Goal: Task Accomplishment & Management: Manage account settings

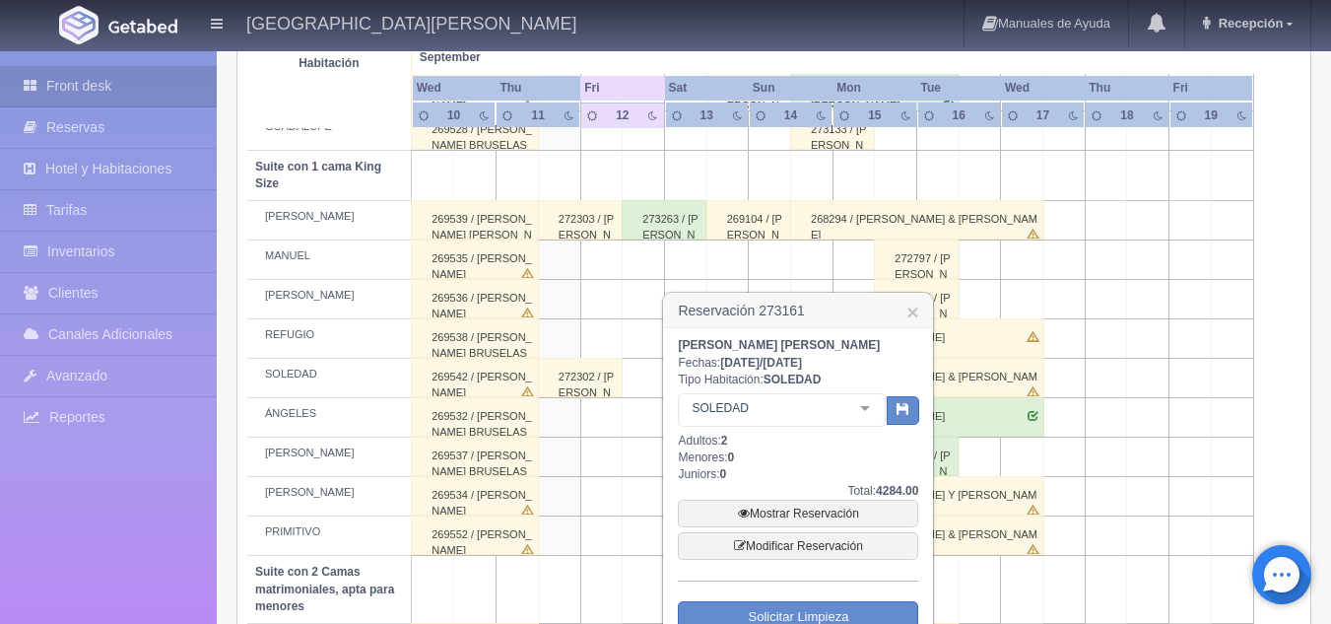
scroll to position [939, 0]
click at [912, 314] on link "×" at bounding box center [912, 311] width 12 height 21
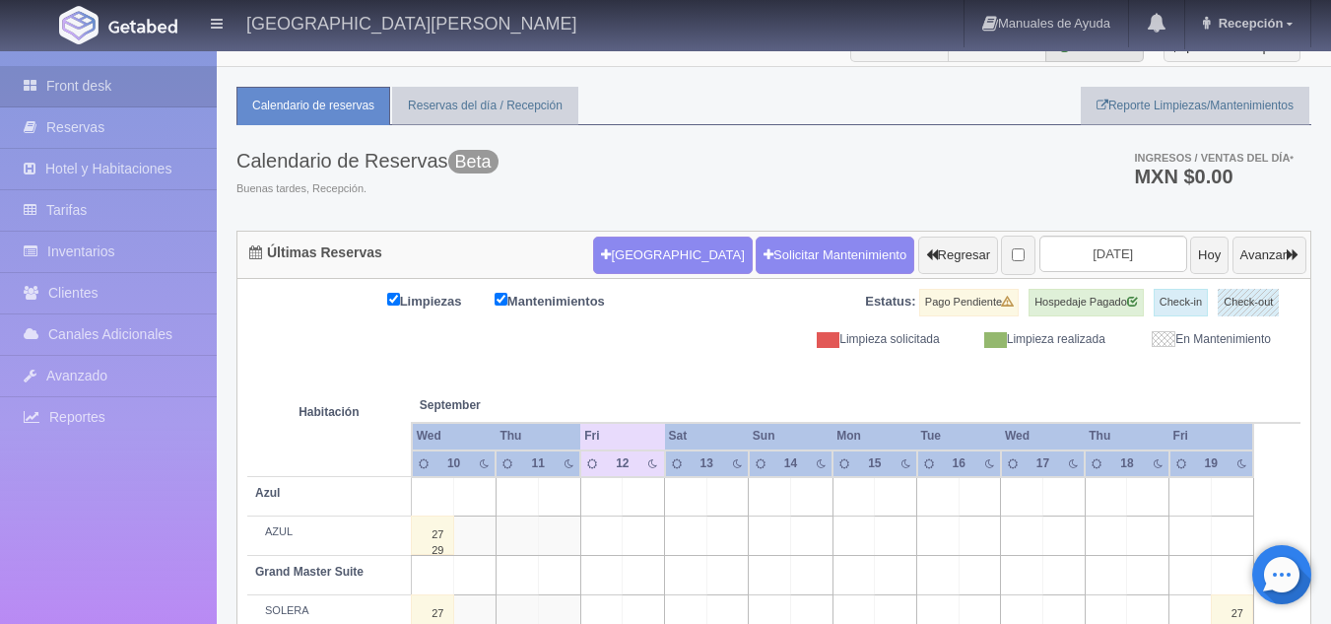
scroll to position [0, 0]
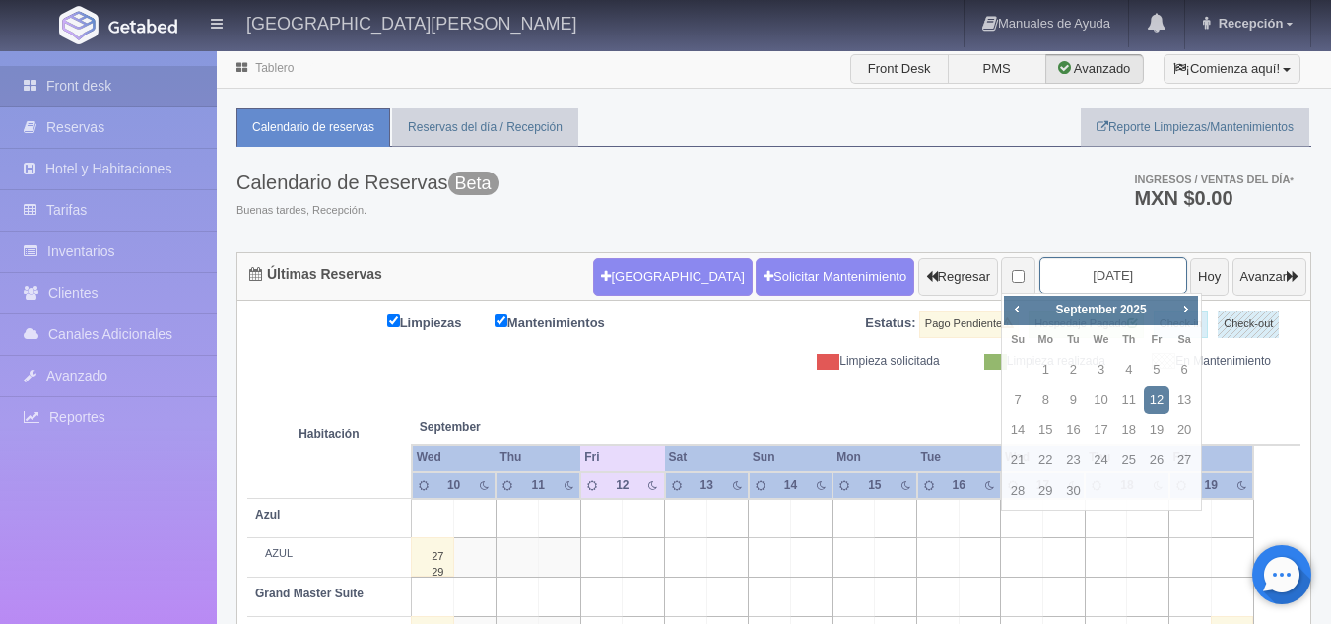
click at [1069, 274] on input "2025-09-12" at bounding box center [1113, 275] width 148 height 36
click at [1049, 464] on link "22" at bounding box center [1046, 460] width 26 height 29
type input "[DATE]"
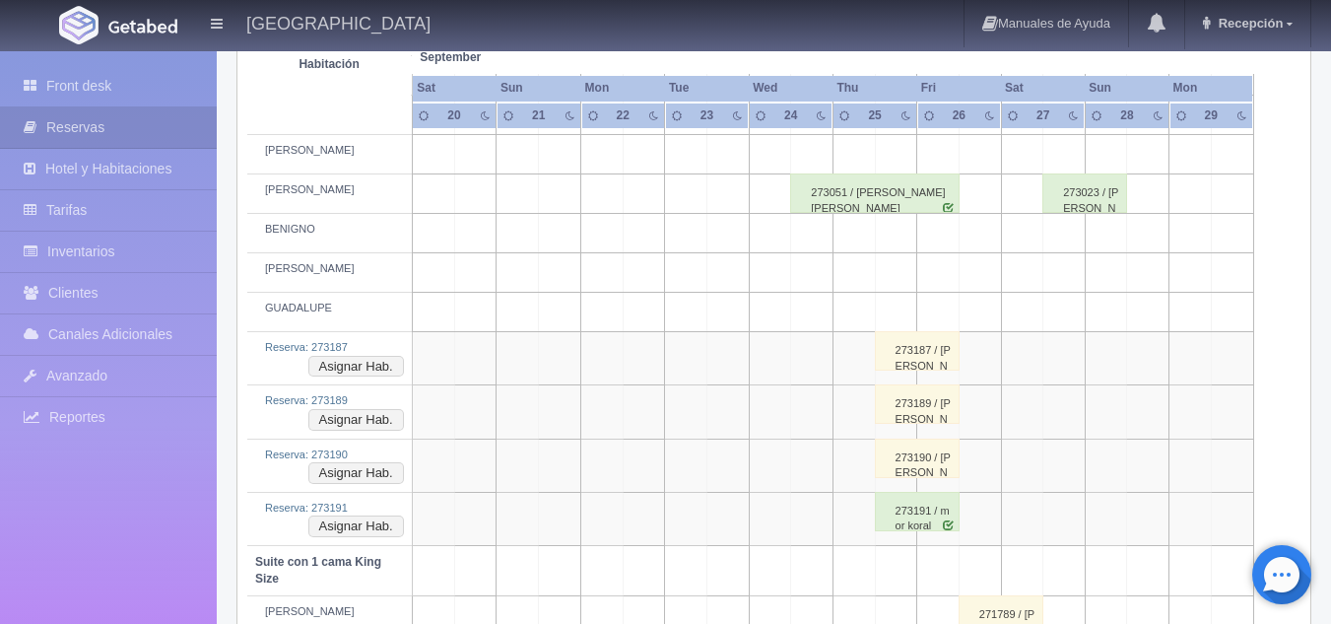
scroll to position [757, 0]
click at [893, 363] on div "273187 / [PERSON_NAME]" at bounding box center [917, 351] width 85 height 39
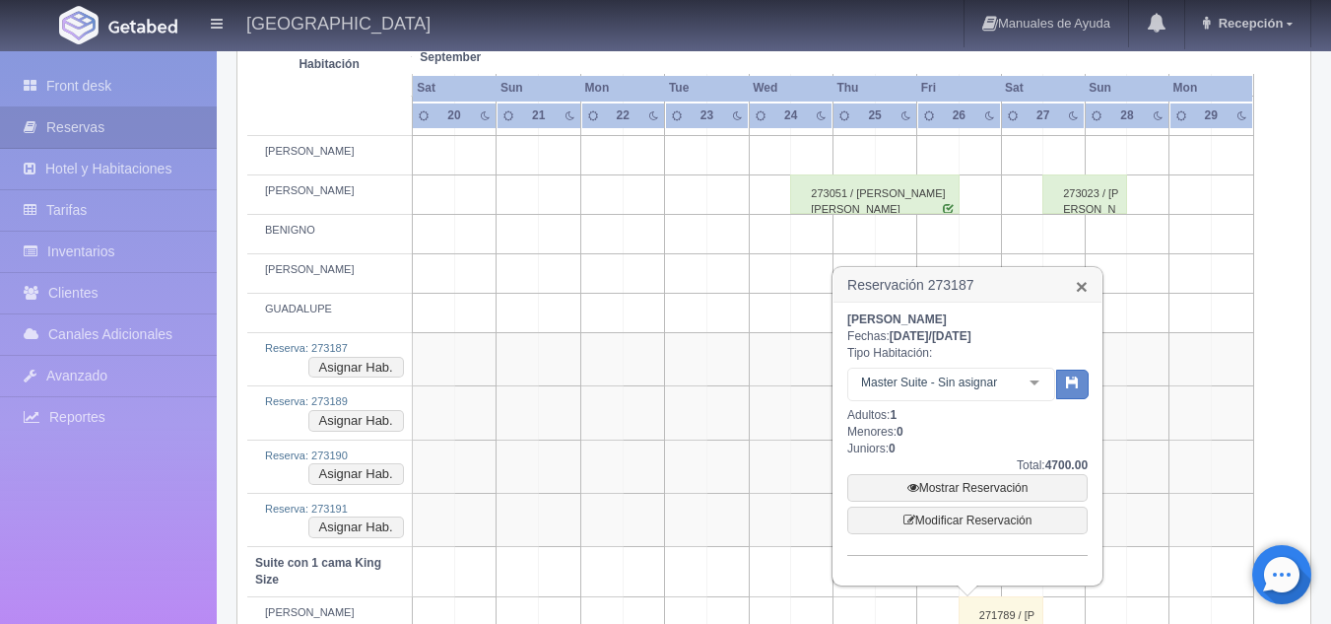
click at [1085, 293] on link "×" at bounding box center [1082, 286] width 12 height 21
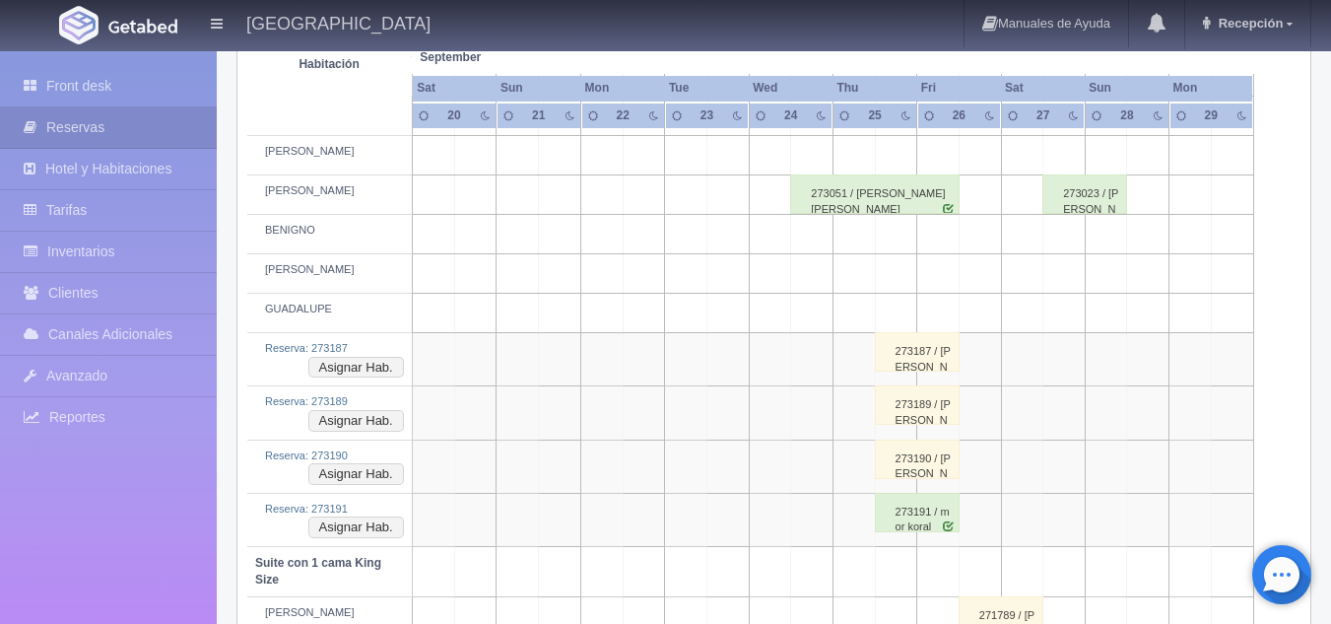
click at [911, 354] on div "273187 / [PERSON_NAME]" at bounding box center [917, 351] width 85 height 39
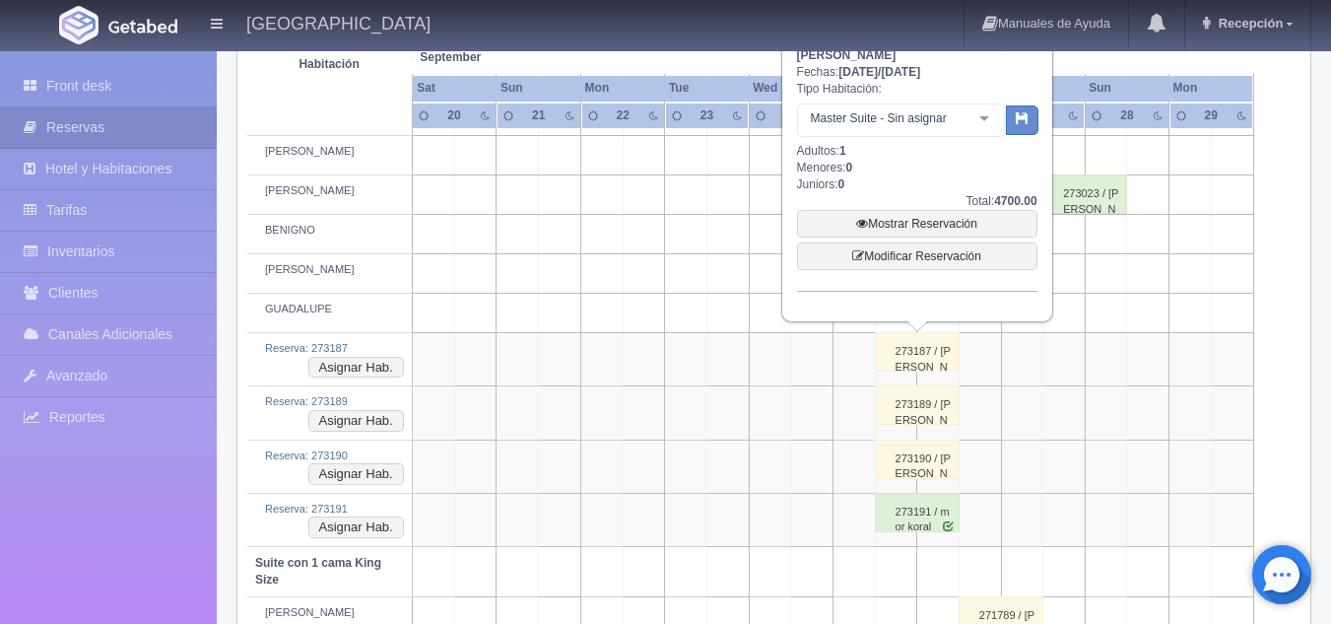
click at [926, 508] on div "273191 / mor koral" at bounding box center [917, 512] width 85 height 39
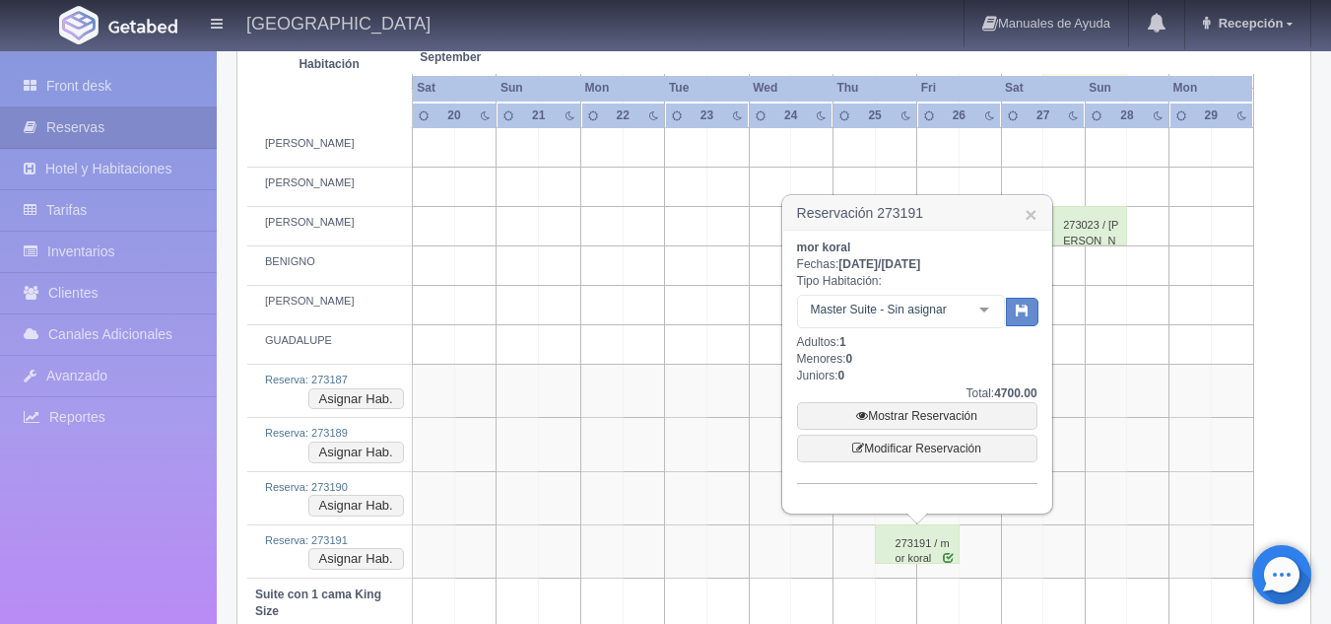
scroll to position [722, 0]
click at [956, 417] on link "Mostrar Reservación" at bounding box center [917, 419] width 240 height 28
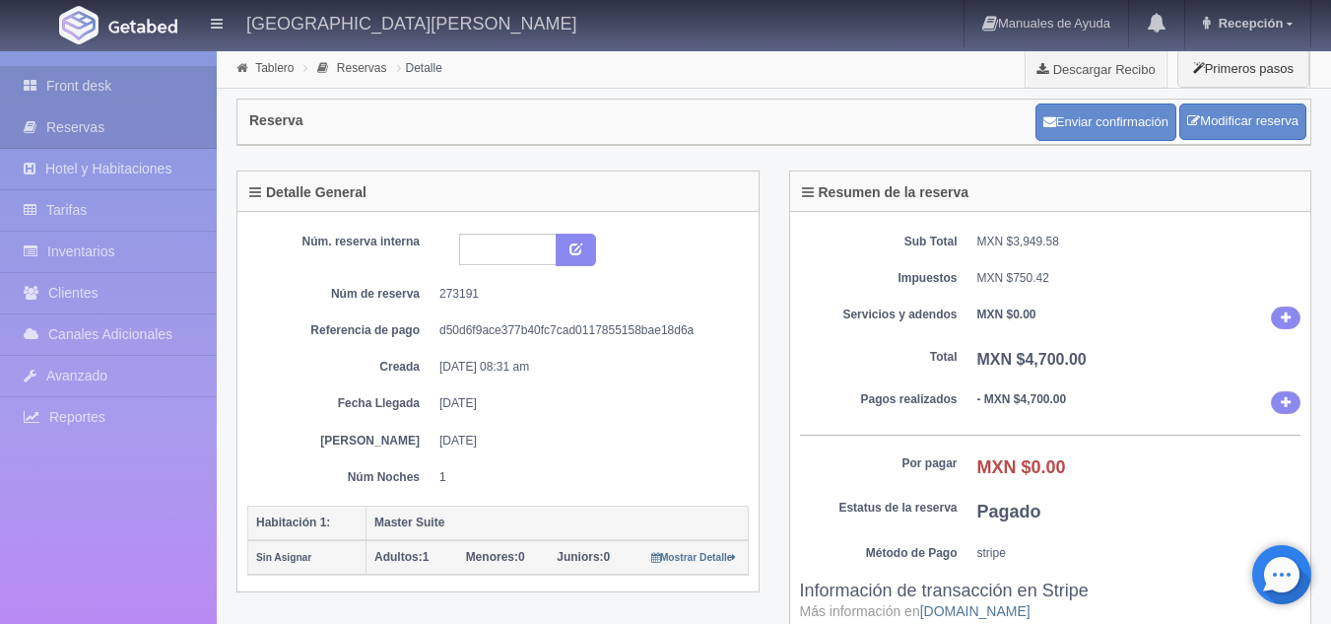
click at [129, 92] on link "Front desk" at bounding box center [108, 86] width 217 height 40
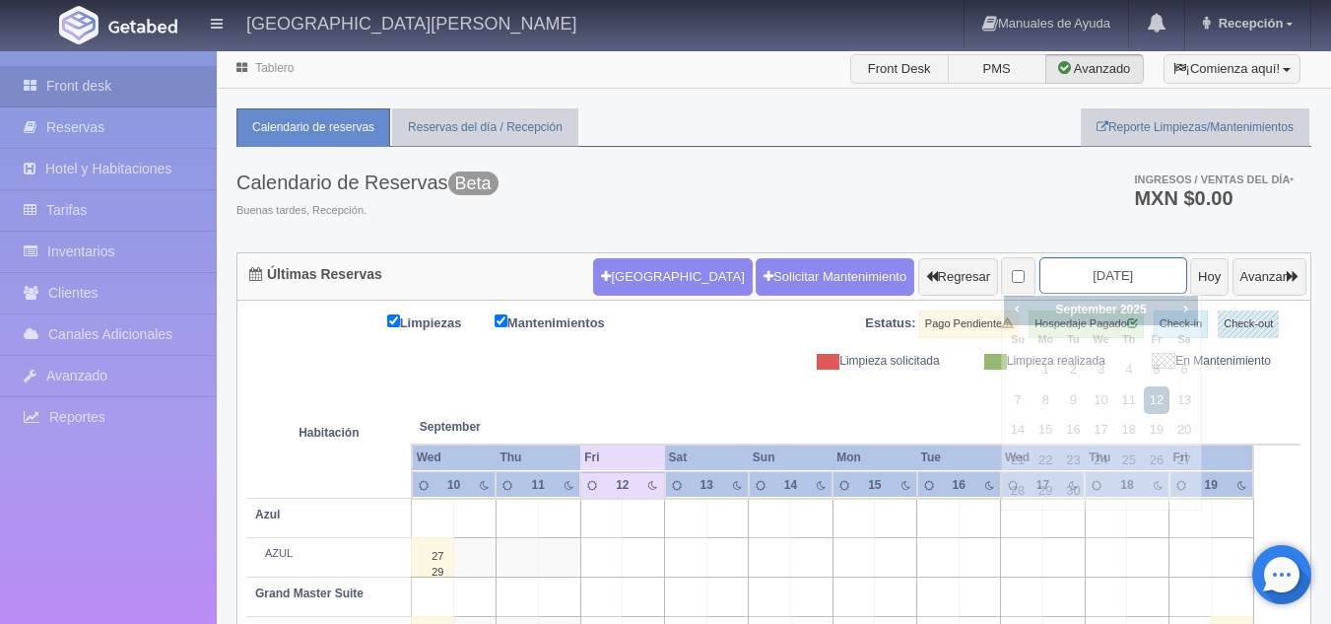
click at [1127, 276] on input "2025-09-12" at bounding box center [1113, 275] width 148 height 36
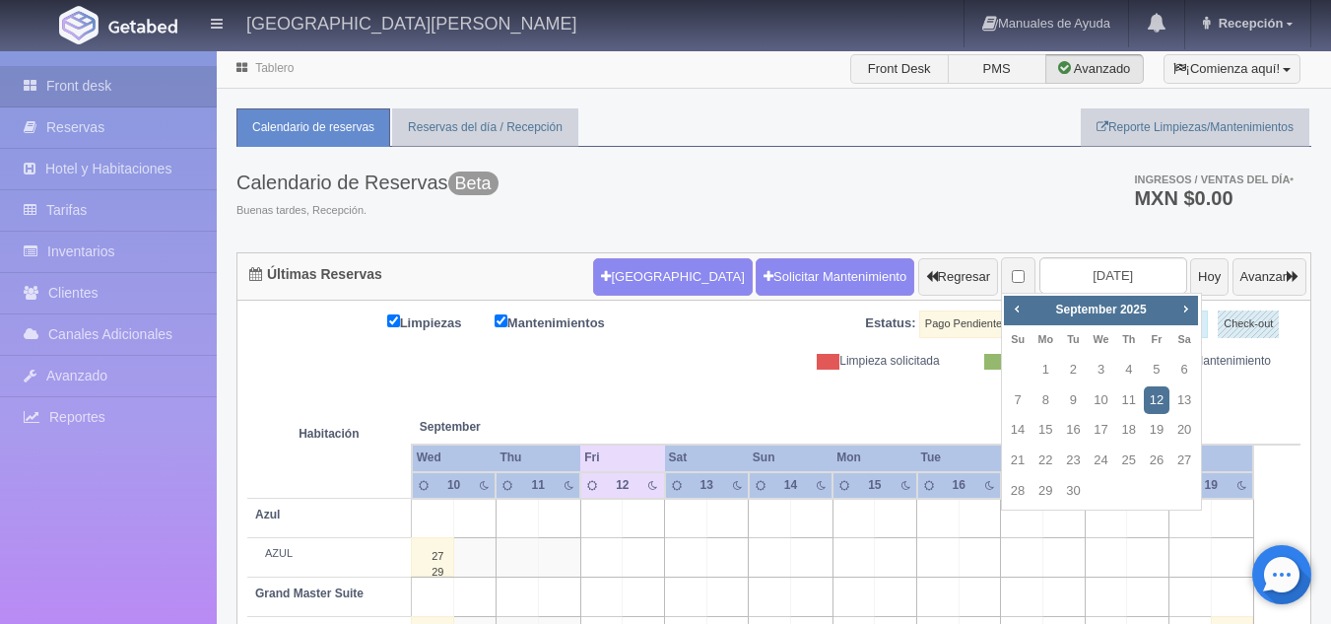
click at [1088, 461] on td "24" at bounding box center [1102, 460] width 28 height 31
type input "2025-09-24"
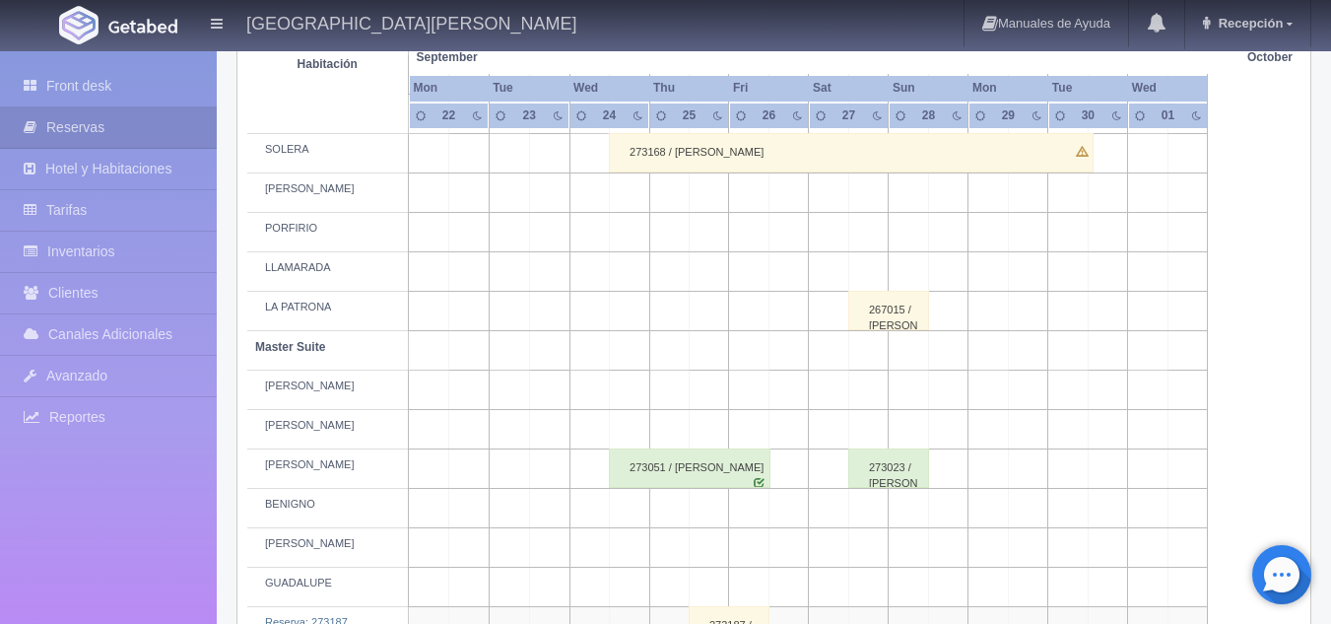
scroll to position [482, 0]
